Goal: Information Seeking & Learning: Find specific fact

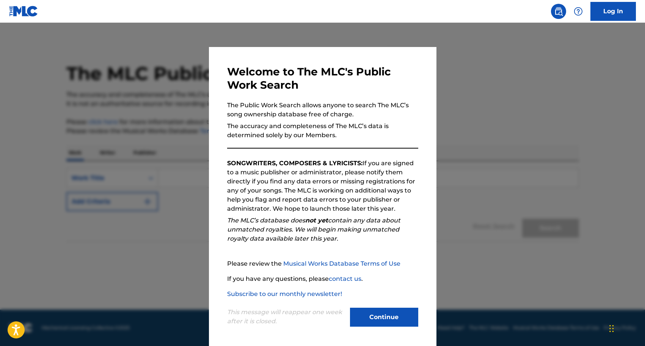
click at [380, 316] on button "Continue" at bounding box center [384, 317] width 68 height 19
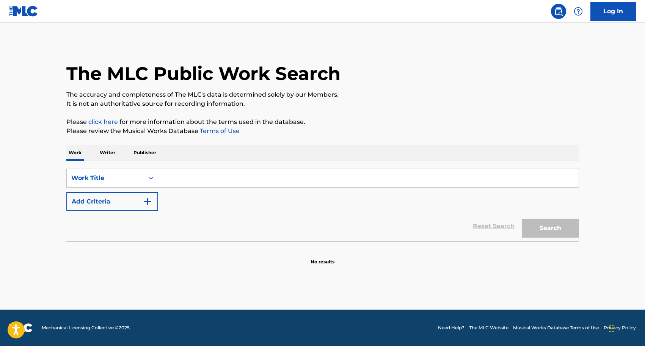
click at [246, 157] on div "Work Writer Publisher" at bounding box center [322, 153] width 512 height 16
click at [241, 180] on input "Search Form" at bounding box center [368, 178] width 420 height 18
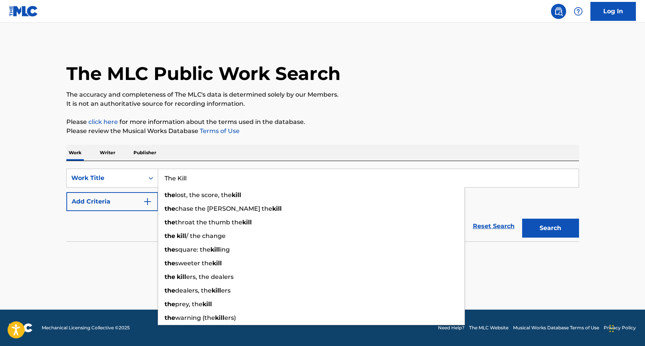
type input "The Kill"
click at [522, 219] on button "Search" at bounding box center [550, 228] width 57 height 19
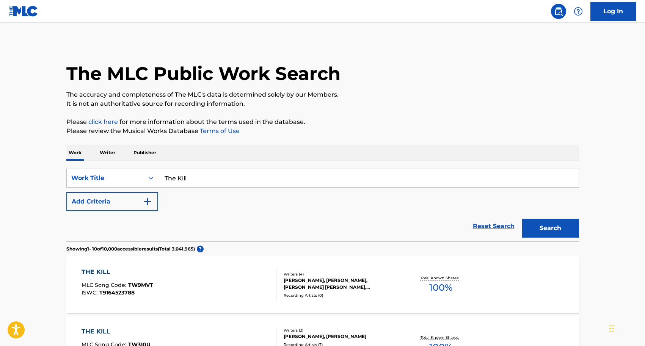
click at [88, 204] on button "Add Criteria" at bounding box center [112, 201] width 92 height 19
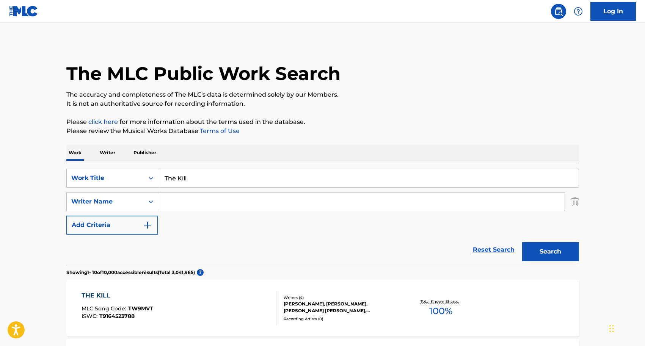
click at [191, 202] on input "Search Form" at bounding box center [361, 202] width 406 height 18
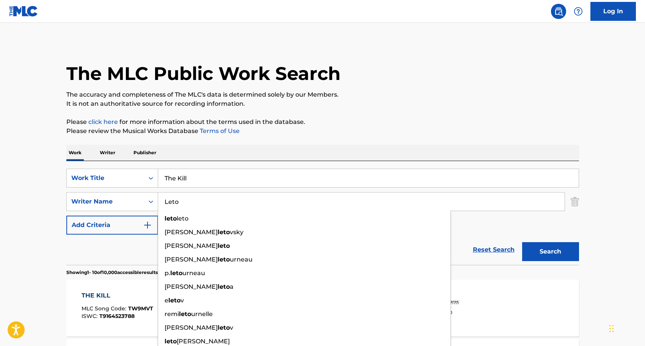
type input "Leto"
click at [226, 156] on div "Work Writer Publisher" at bounding box center [322, 153] width 512 height 16
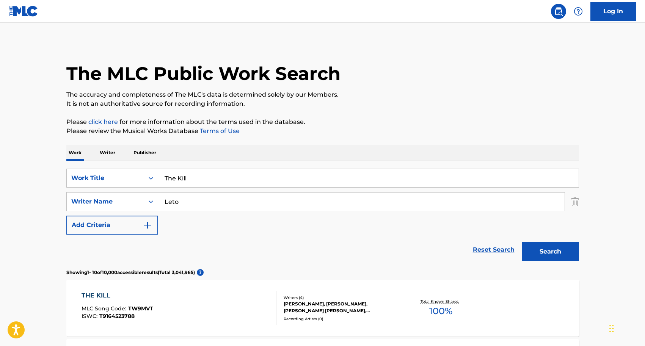
click at [555, 246] on button "Search" at bounding box center [550, 251] width 57 height 19
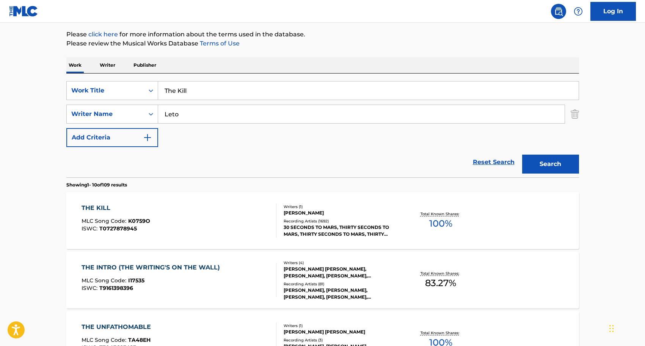
scroll to position [89, 0]
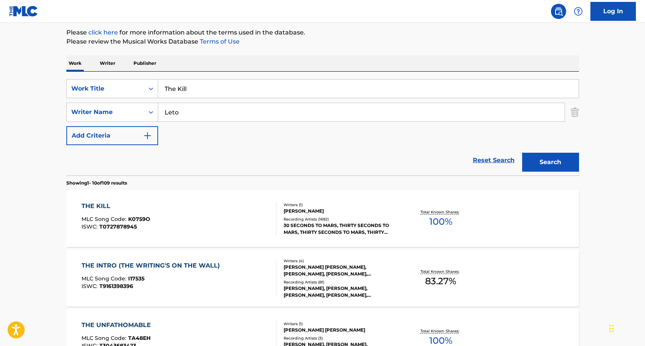
click at [270, 217] on div at bounding box center [273, 219] width 6 height 34
